Goal: Register for event/course

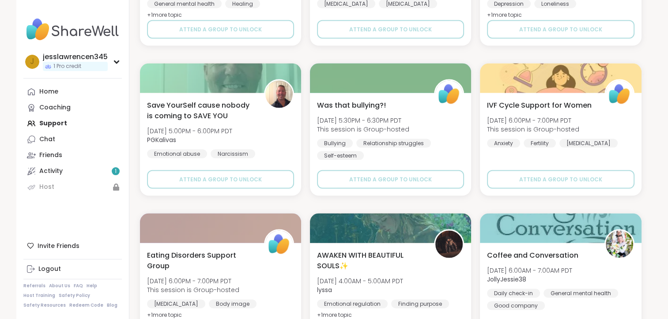
click at [45, 130] on div "Home Coaching Support Chat Friends Activity 1 Host" at bounding box center [72, 139] width 98 height 111
click at [45, 140] on div "Chat" at bounding box center [47, 139] width 16 height 9
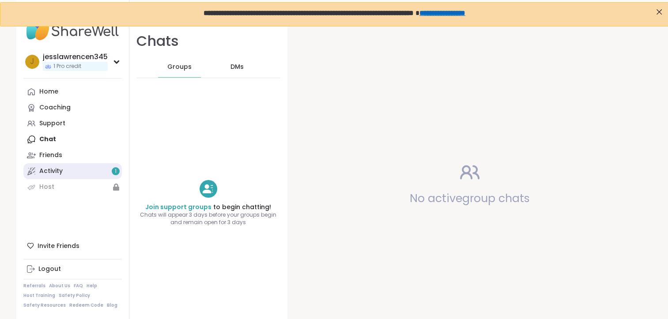
click at [45, 173] on div "Activity 1" at bounding box center [50, 171] width 23 height 9
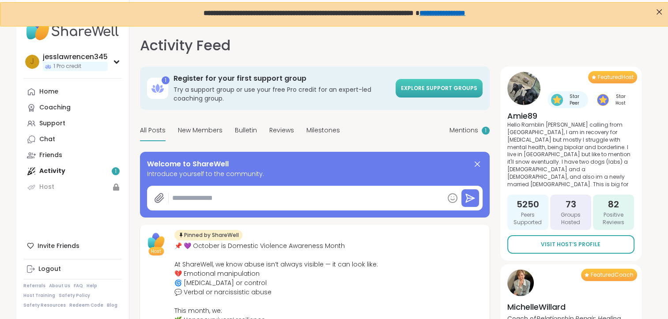
click at [459, 89] on span "Explore support groups" at bounding box center [439, 88] width 76 height 8
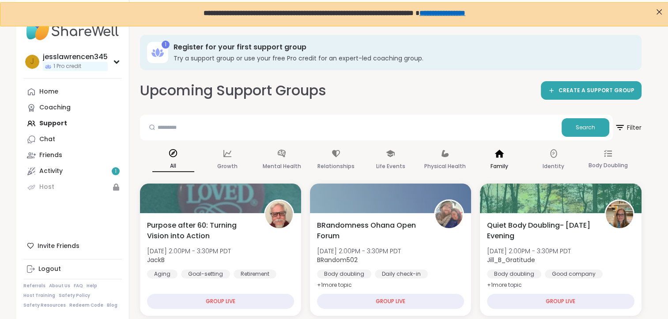
click at [500, 163] on p "Family" at bounding box center [500, 166] width 18 height 11
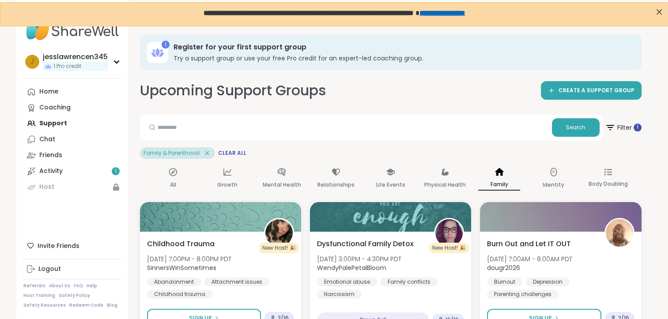
scroll to position [279, 0]
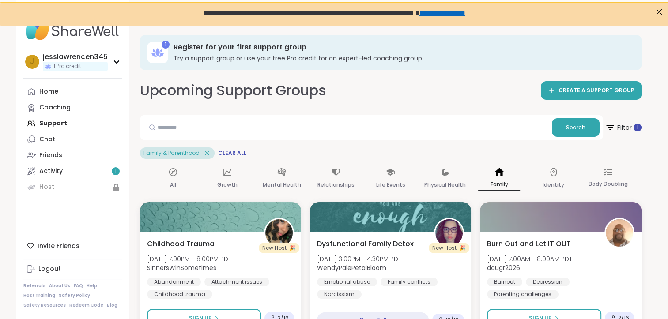
click at [208, 152] on icon at bounding box center [207, 153] width 8 height 8
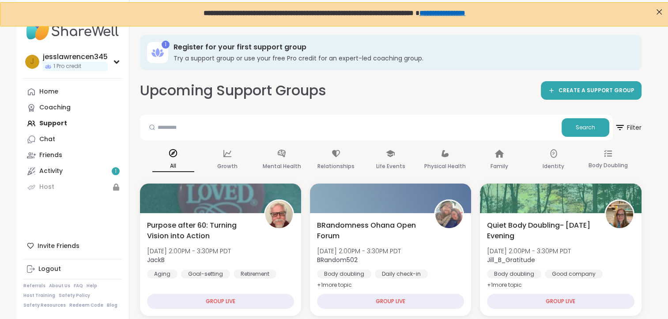
click at [610, 134] on div "Search" at bounding box center [376, 128] width 473 height 26
click at [625, 132] on span "Filter" at bounding box center [628, 128] width 28 height 22
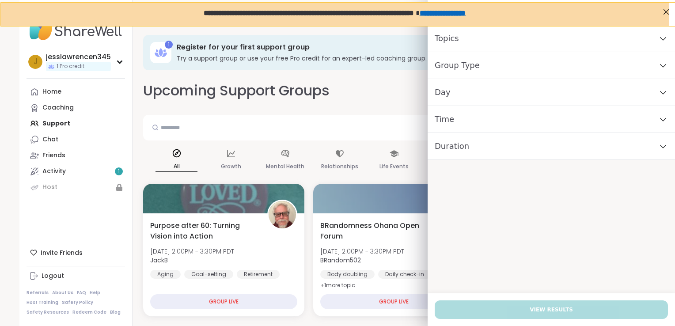
click at [661, 119] on div "Time" at bounding box center [551, 119] width 247 height 27
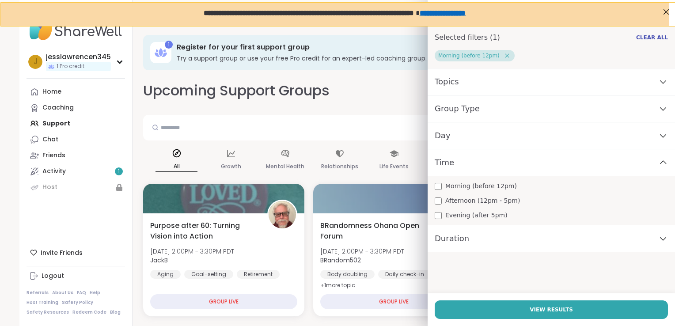
click at [599, 111] on div "Group Type" at bounding box center [551, 108] width 247 height 27
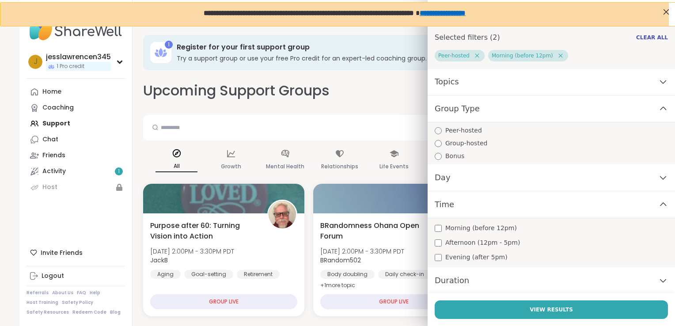
click at [528, 87] on div "Topics" at bounding box center [551, 81] width 247 height 27
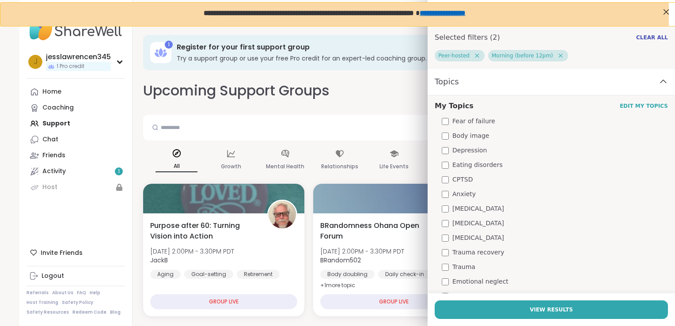
click at [648, 84] on div "Topics" at bounding box center [551, 81] width 247 height 27
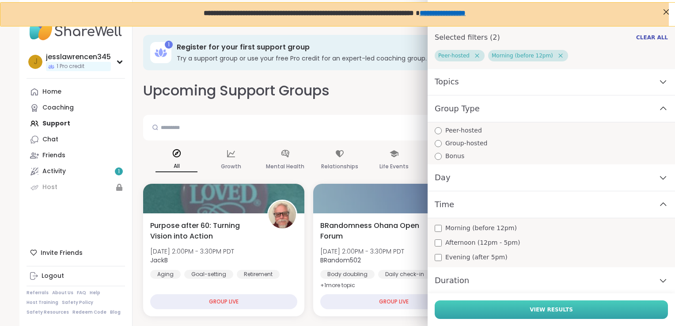
click at [610, 308] on button "View Results" at bounding box center [551, 309] width 233 height 19
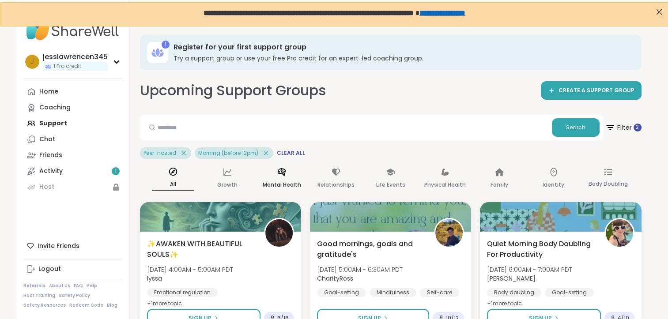
click at [283, 181] on p "Mental Health" at bounding box center [282, 185] width 38 height 11
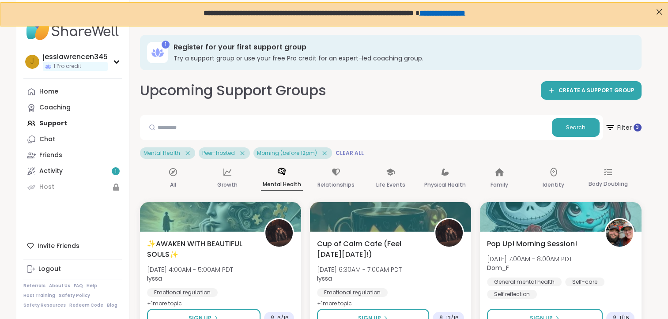
click at [339, 153] on span "Clear All" at bounding box center [350, 153] width 28 height 7
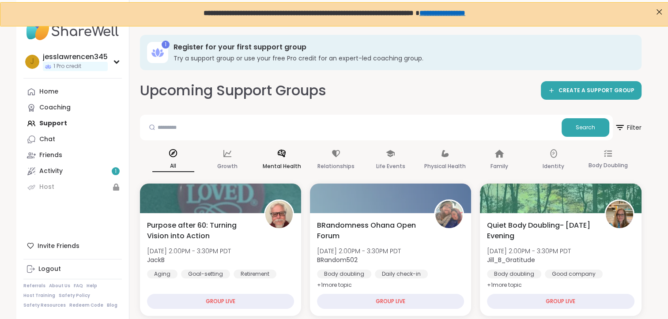
click at [287, 156] on div "Mental Health" at bounding box center [282, 160] width 42 height 33
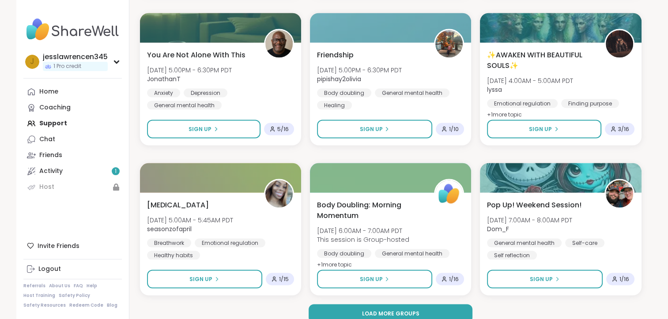
scroll to position [1703, 0]
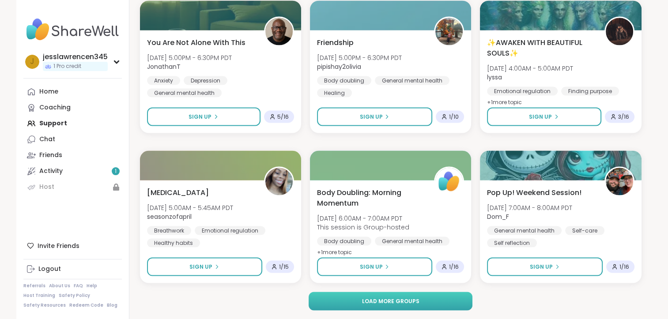
click at [415, 305] on button "Load more groups" at bounding box center [391, 301] width 164 height 19
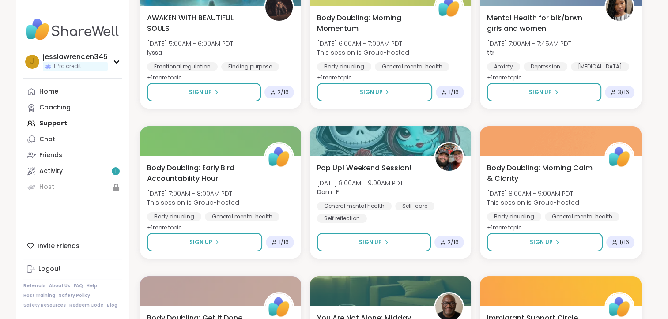
scroll to position [3505, 0]
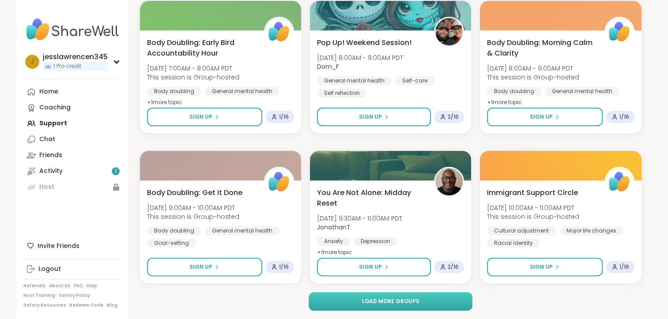
click at [416, 296] on button "Load more groups" at bounding box center [391, 301] width 164 height 19
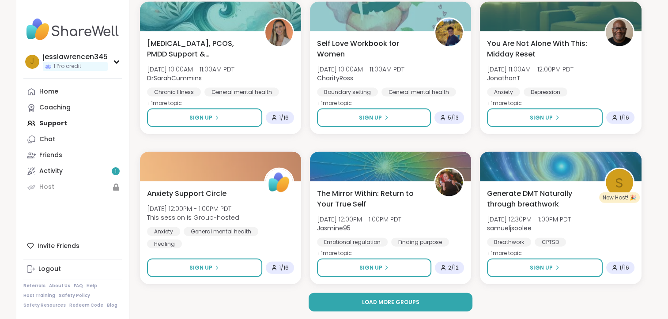
scroll to position [5307, 0]
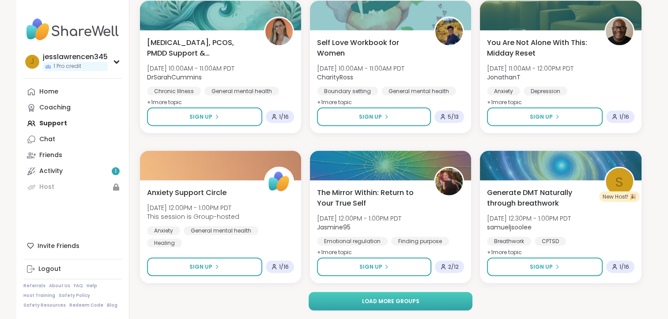
click at [372, 299] on span "Load more groups" at bounding box center [390, 302] width 57 height 8
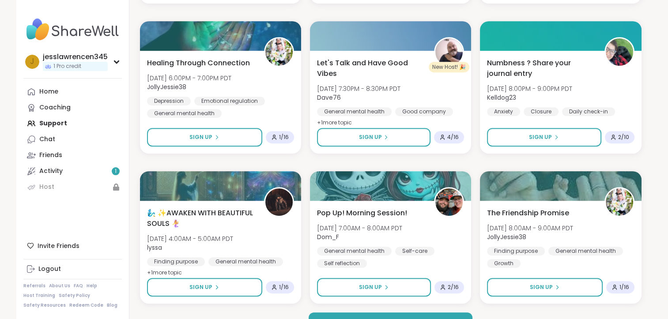
scroll to position [7109, 0]
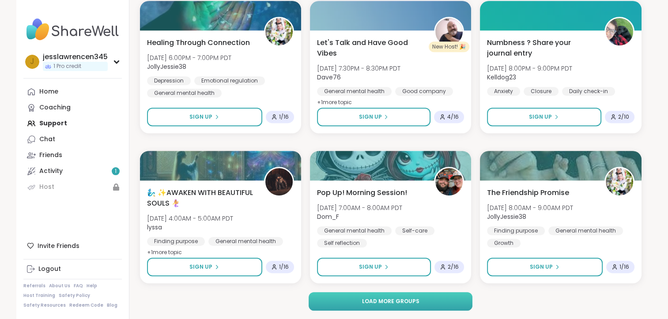
click at [438, 308] on button "Load more groups" at bounding box center [391, 301] width 164 height 19
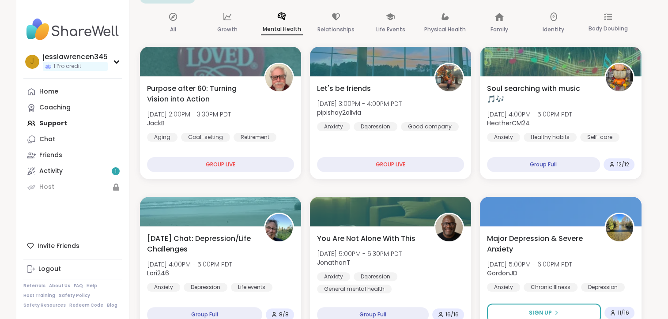
scroll to position [30, 0]
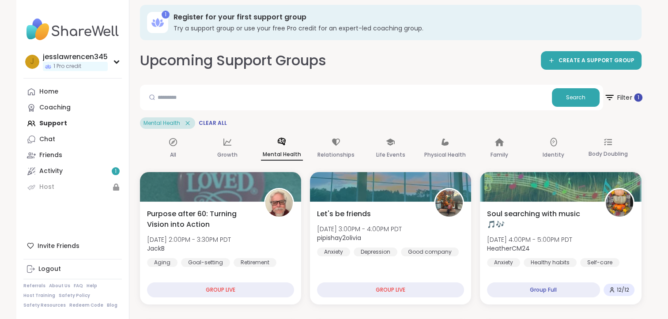
click at [624, 95] on span "Filter 1" at bounding box center [623, 98] width 38 height 22
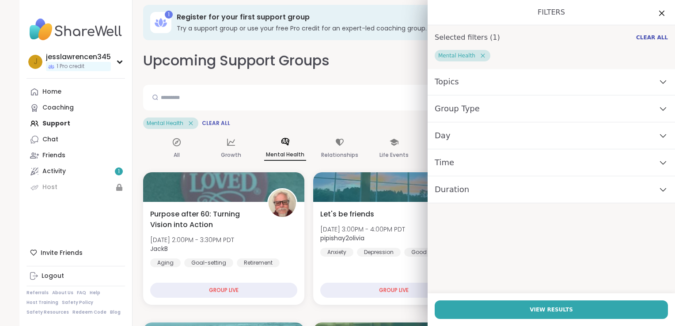
click at [631, 104] on div "Group Type" at bounding box center [551, 108] width 247 height 27
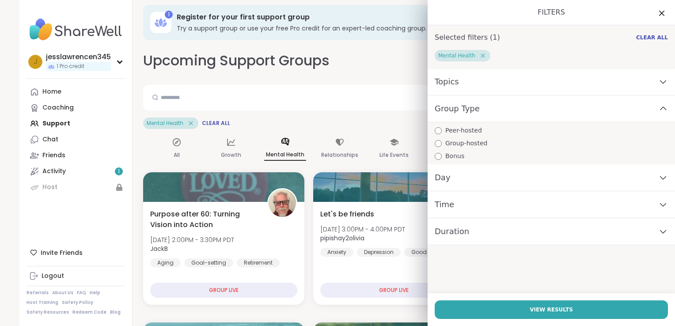
click at [631, 104] on div "Group Type" at bounding box center [551, 108] width 247 height 27
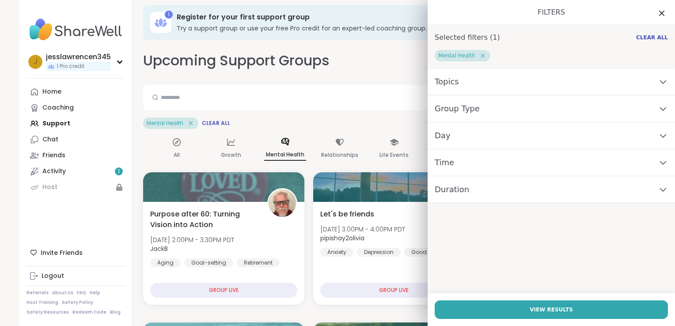
click at [653, 78] on div "Topics" at bounding box center [551, 81] width 247 height 27
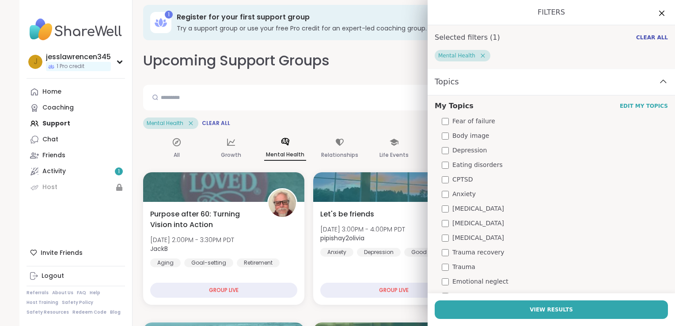
click at [489, 169] on div "Eating disorders" at bounding box center [555, 164] width 226 height 9
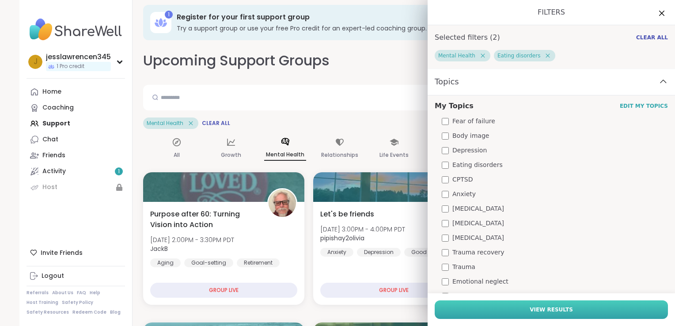
click at [534, 312] on span "View Results" at bounding box center [551, 310] width 43 height 8
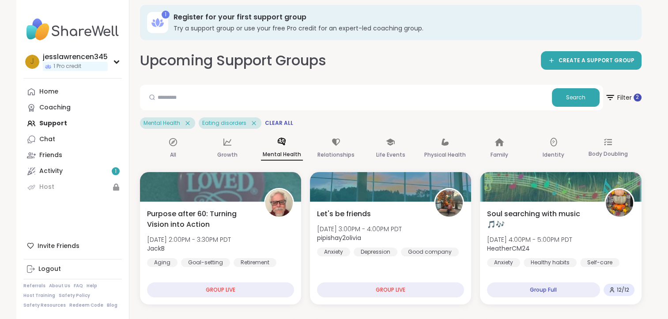
click at [190, 121] on icon at bounding box center [188, 123] width 8 height 8
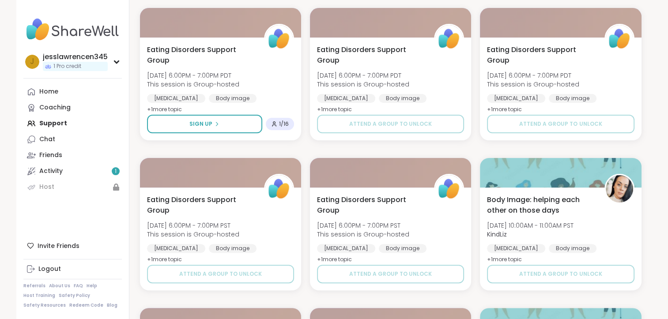
scroll to position [0, 0]
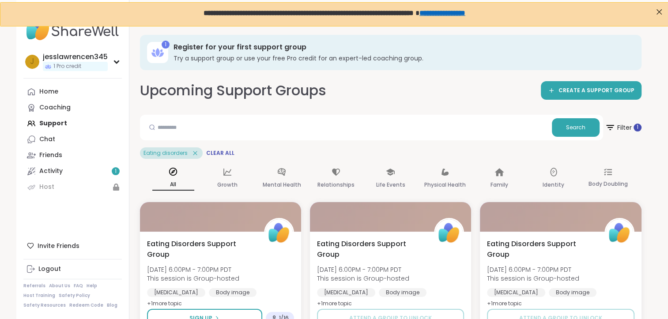
click at [193, 155] on icon at bounding box center [195, 153] width 8 height 8
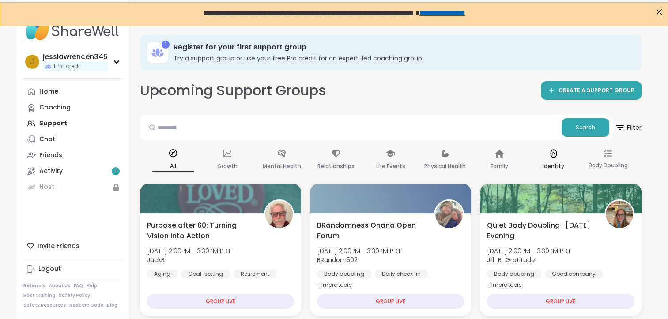
click at [565, 163] on div "Identity" at bounding box center [554, 160] width 42 height 33
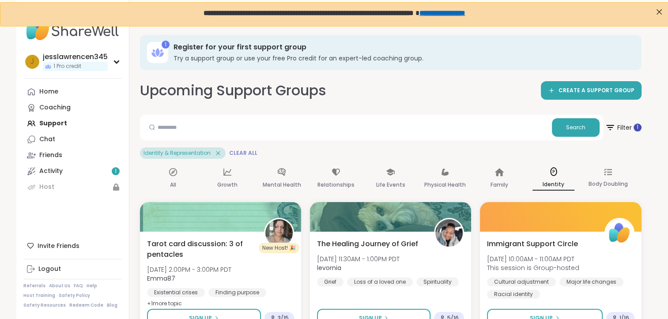
click at [242, 152] on span "Clear All" at bounding box center [243, 153] width 28 height 7
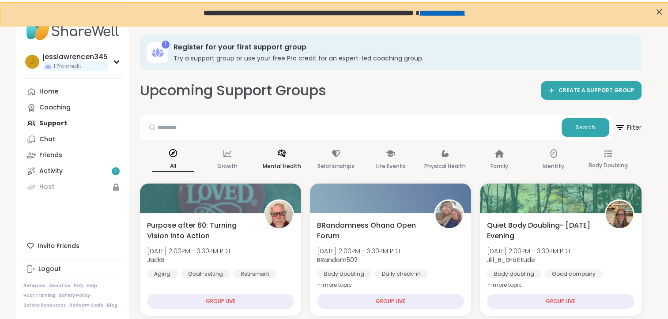
click at [286, 155] on icon at bounding box center [282, 154] width 10 height 10
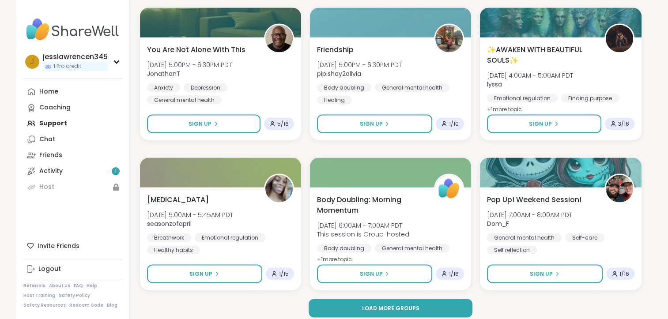
scroll to position [1703, 0]
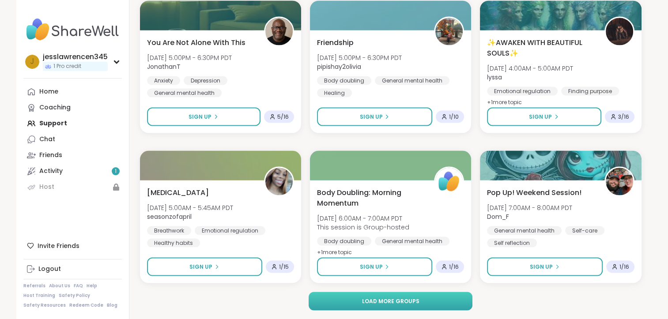
click at [413, 304] on span "Load more groups" at bounding box center [390, 302] width 57 height 8
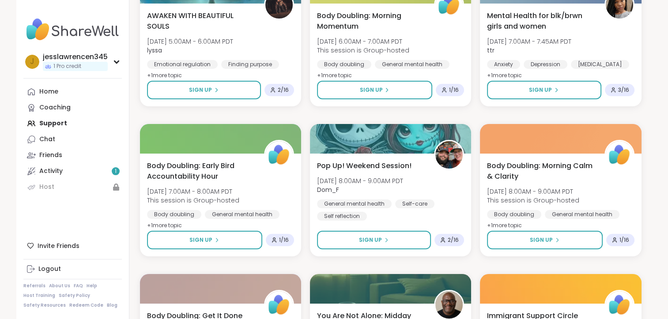
scroll to position [3505, 0]
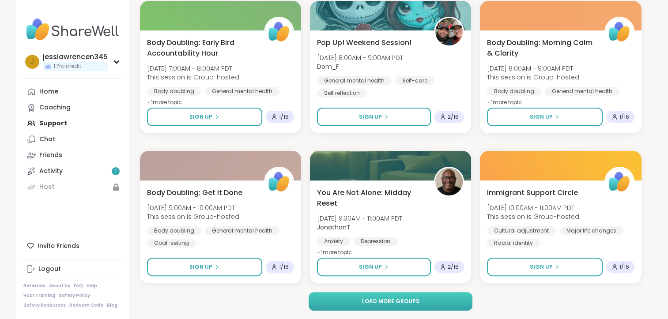
click at [437, 307] on button "Load more groups" at bounding box center [391, 301] width 164 height 19
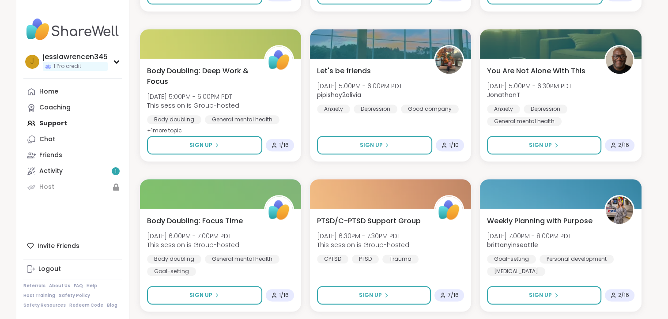
scroll to position [4379, 0]
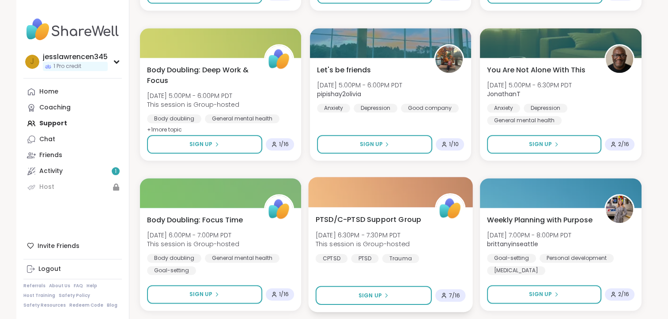
click at [348, 223] on span "PTSD/C-PTSD Support Group" at bounding box center [368, 219] width 106 height 11
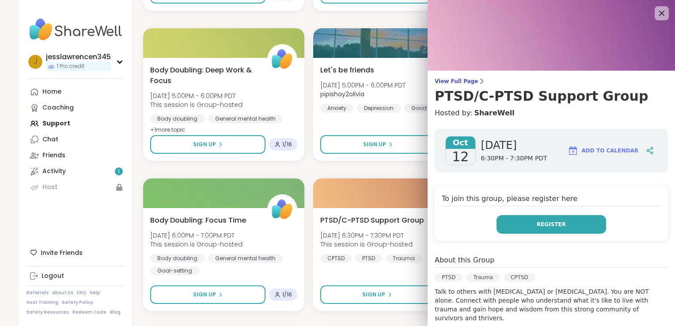
click at [519, 221] on button "Register" at bounding box center [551, 224] width 110 height 19
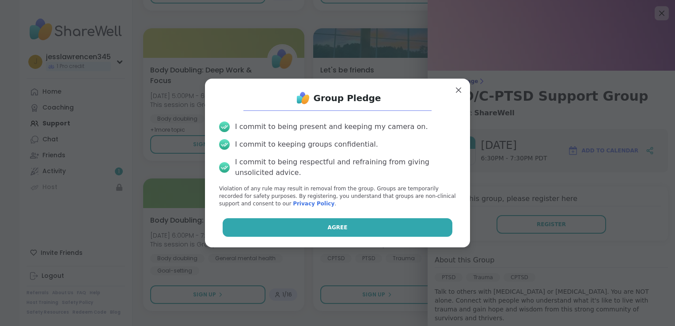
click at [408, 225] on button "Agree" at bounding box center [338, 227] width 230 height 19
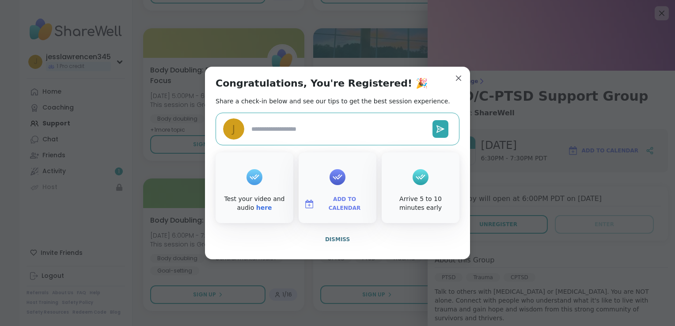
type textarea "*"
click at [336, 236] on span "Dismiss" at bounding box center [337, 239] width 25 height 6
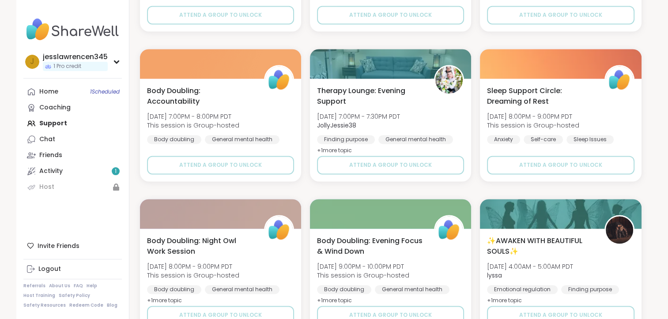
scroll to position [4938, 0]
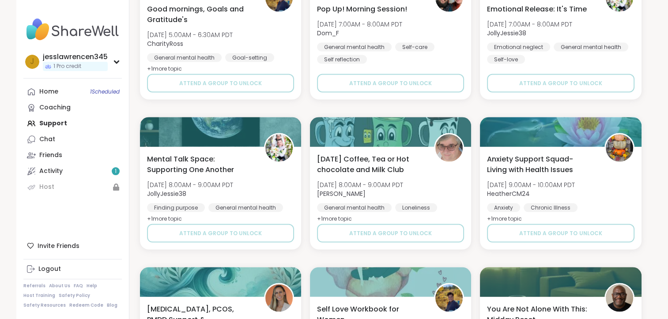
scroll to position [5062, 0]
